Goal: Task Accomplishment & Management: Complete application form

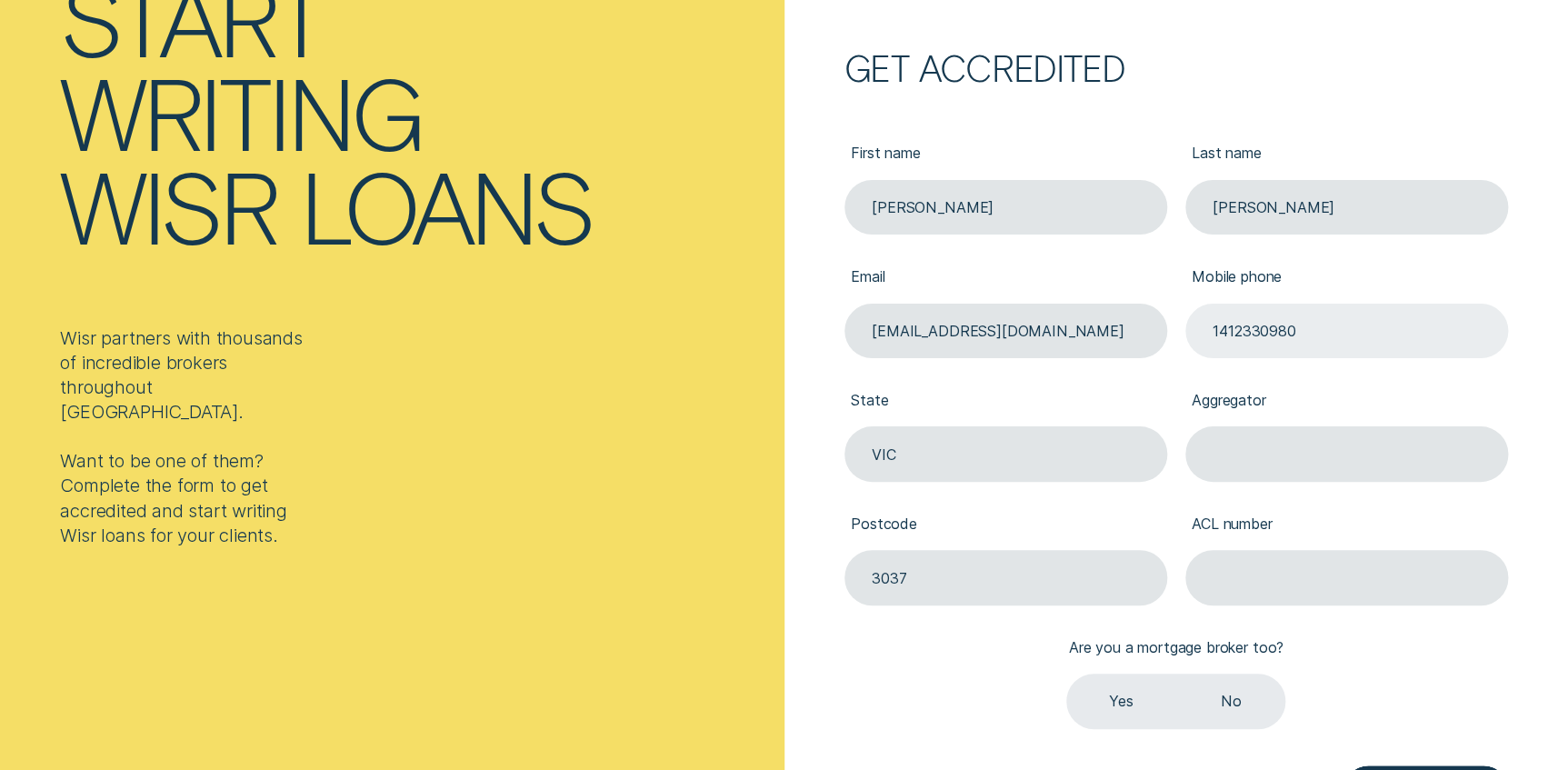
click at [1219, 332] on input "1412330980" at bounding box center [1346, 331] width 323 height 54
type input "0412330980"
click at [1238, 452] on input "Aggregator" at bounding box center [1346, 454] width 323 height 54
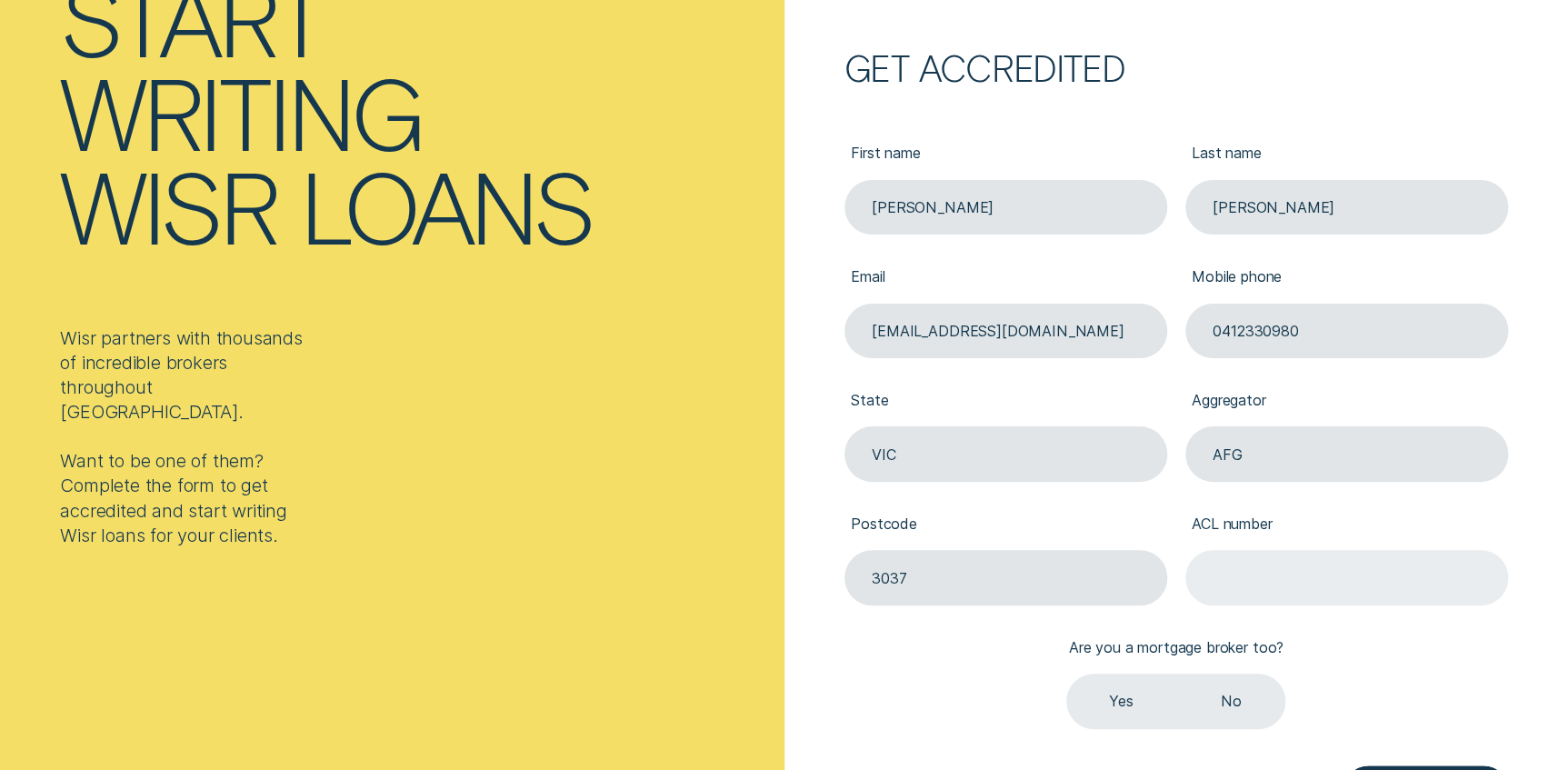
type input "AFG"
click at [1282, 575] on input "ACL number" at bounding box center [1346, 577] width 323 height 54
paste input "569184"
click at [1133, 697] on label "Yes" at bounding box center [1120, 700] width 110 height 54
click at [1066, 674] on input "Yes" at bounding box center [1066, 674] width 0 height 0
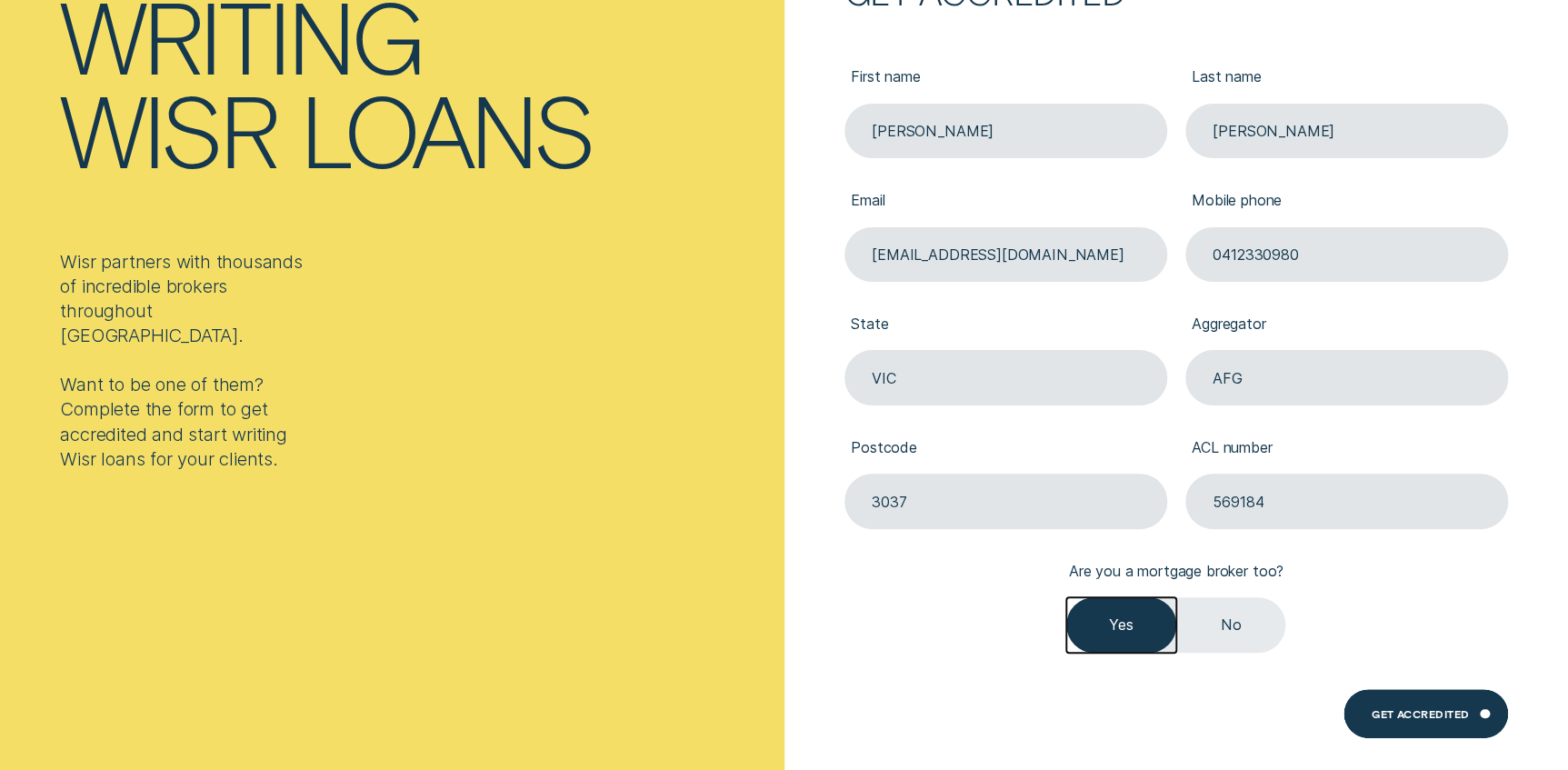
scroll to position [413, 0]
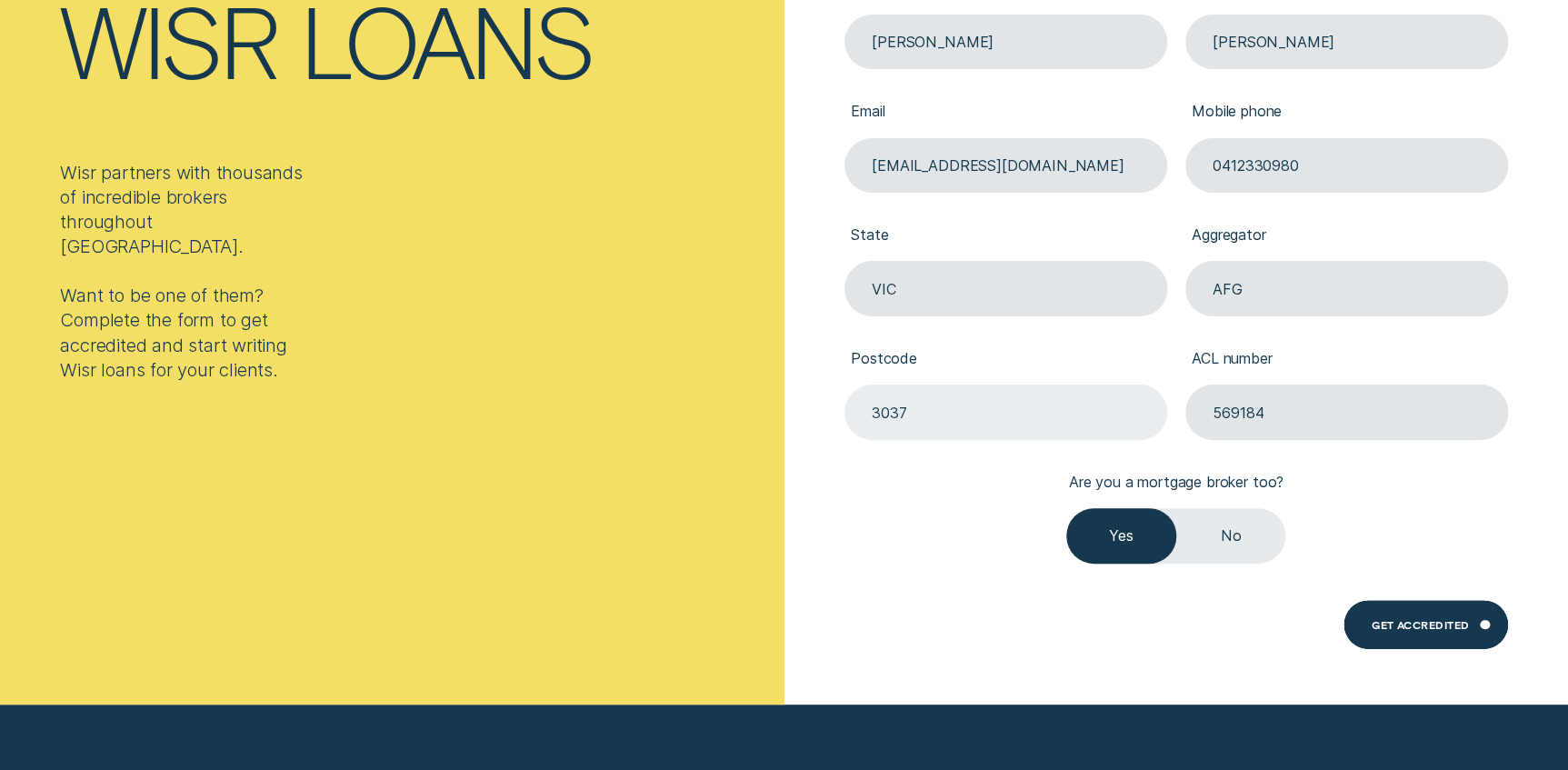
drag, startPoint x: 1307, startPoint y: 409, endPoint x: 1121, endPoint y: 403, distance: 186.1
click at [1121, 403] on div "First name [PERSON_NAME] Last name [PERSON_NAME] [PERSON_NAME][EMAIL_ADDRESS][D…" at bounding box center [1176, 254] width 682 height 618
paste input "37729"
type input "377294"
click at [1426, 622] on div "Get Accredited" at bounding box center [1420, 627] width 98 height 10
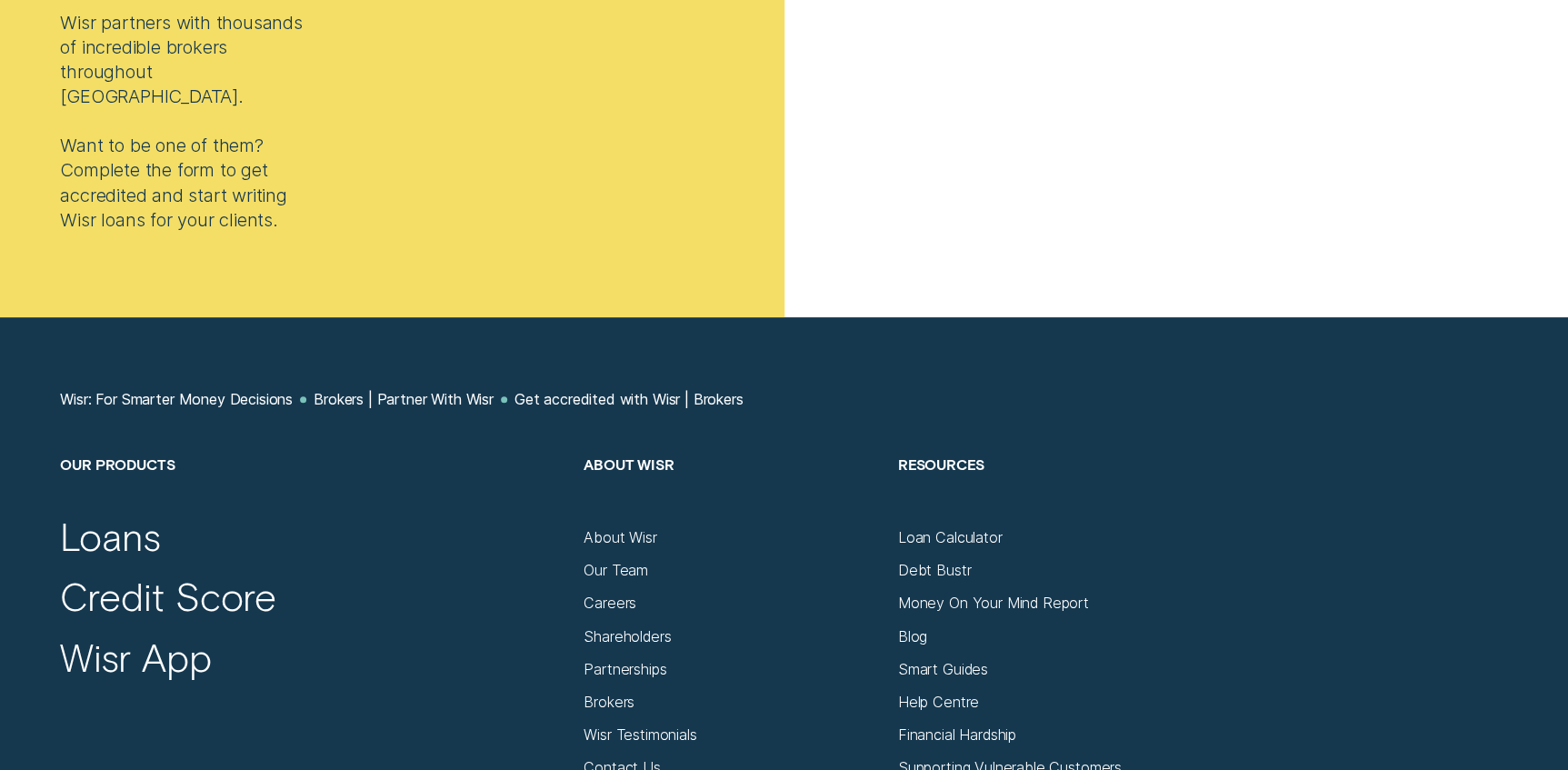
scroll to position [716, 0]
